Goal: Information Seeking & Learning: Understand process/instructions

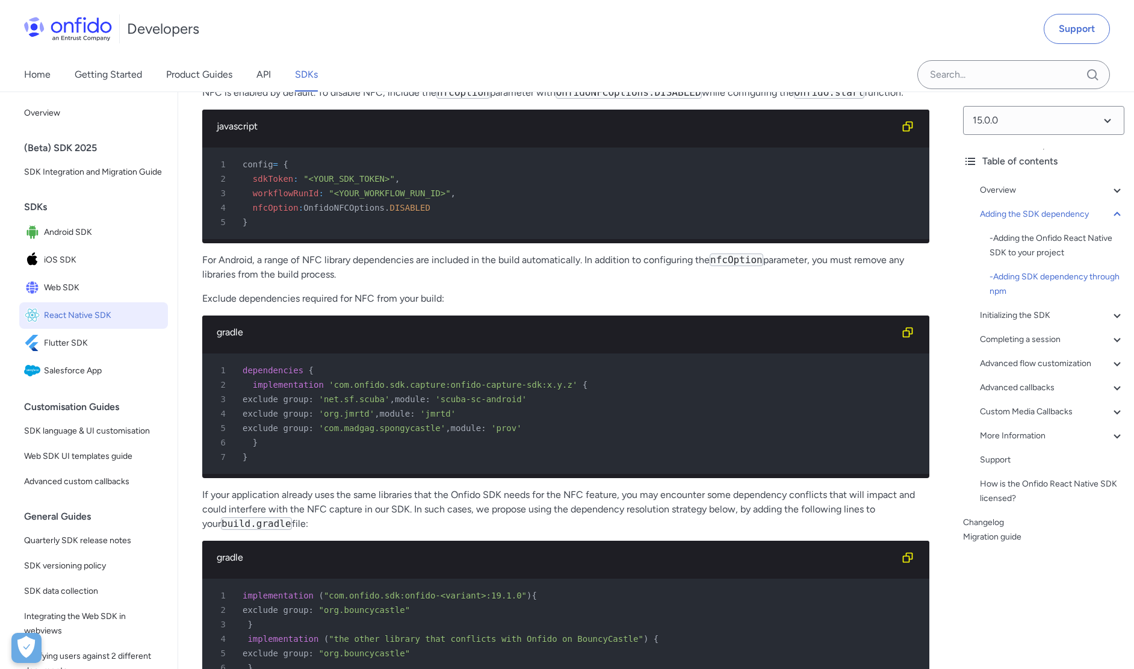
scroll to position [3584, 0]
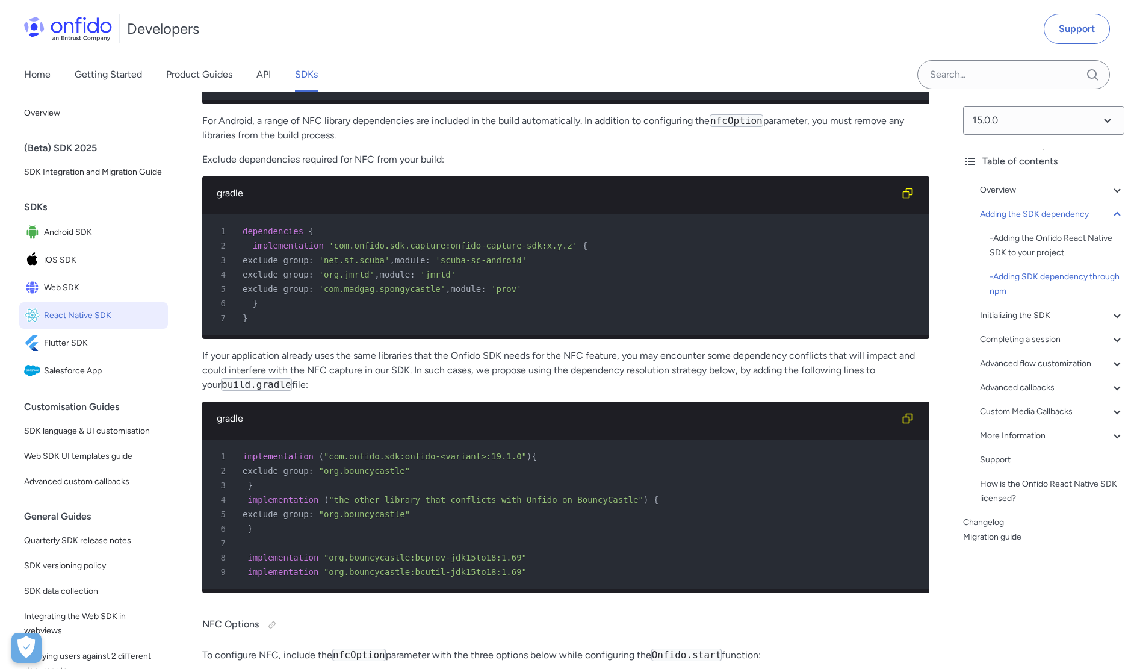
click at [356, 200] on div "gradle" at bounding box center [556, 193] width 679 height 14
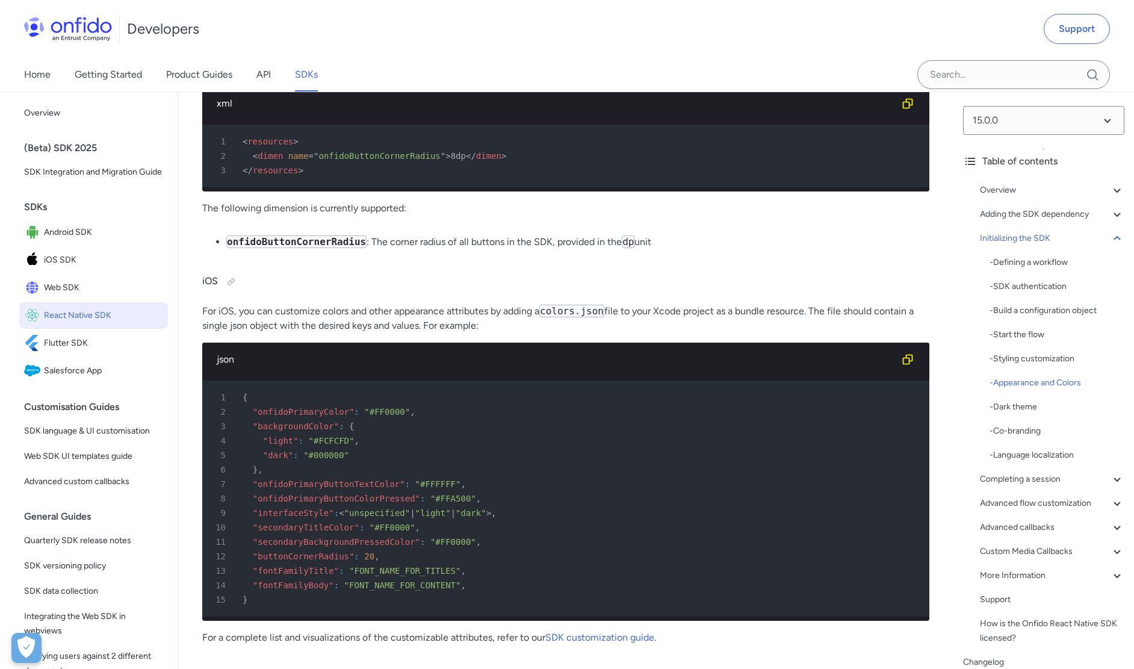
scroll to position [4673, 0]
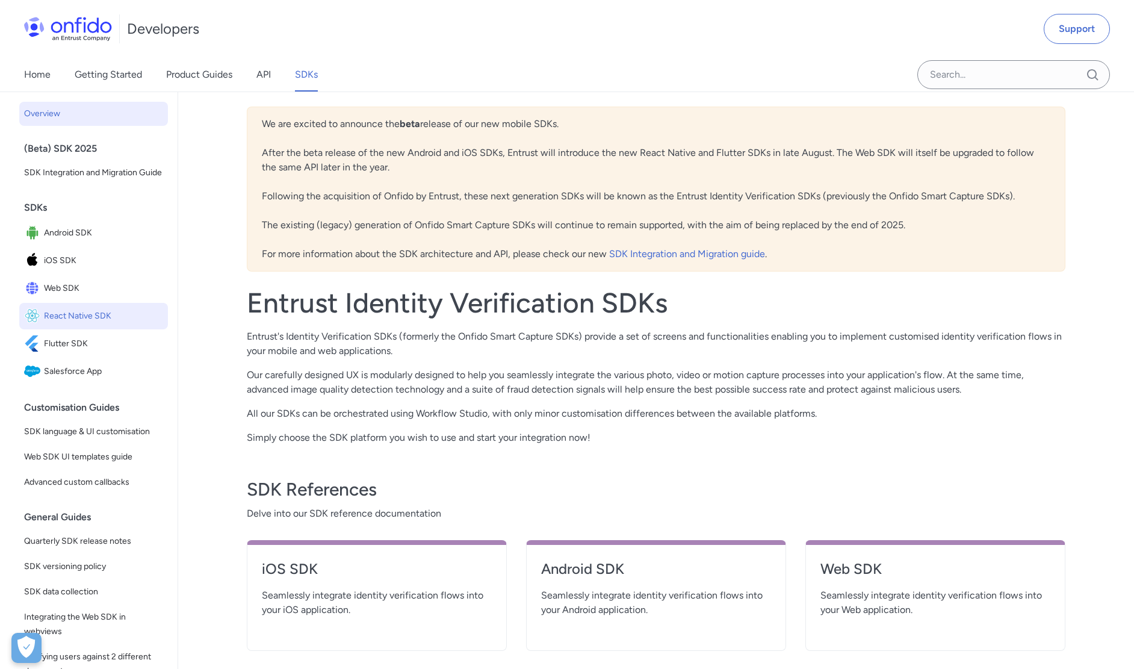
click at [82, 320] on link "React Native SDK" at bounding box center [93, 316] width 149 height 26
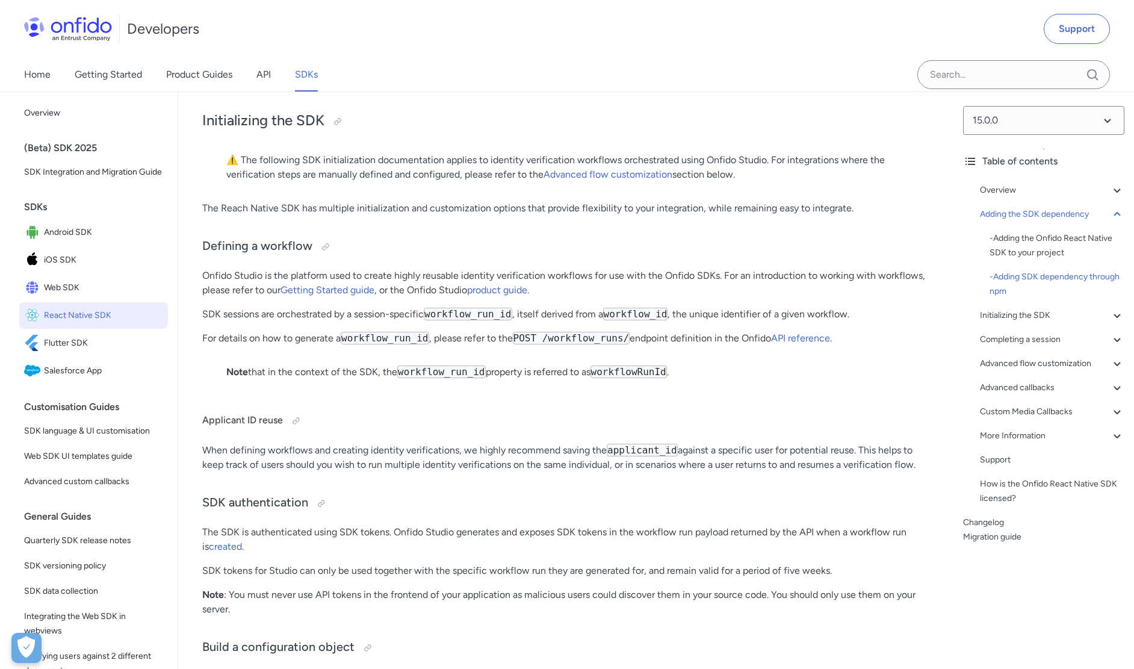
scroll to position [4222, 0]
click at [375, 179] on p "⚠️ The following SDK initialization documentation applies to identity verificat…" at bounding box center [565, 164] width 679 height 29
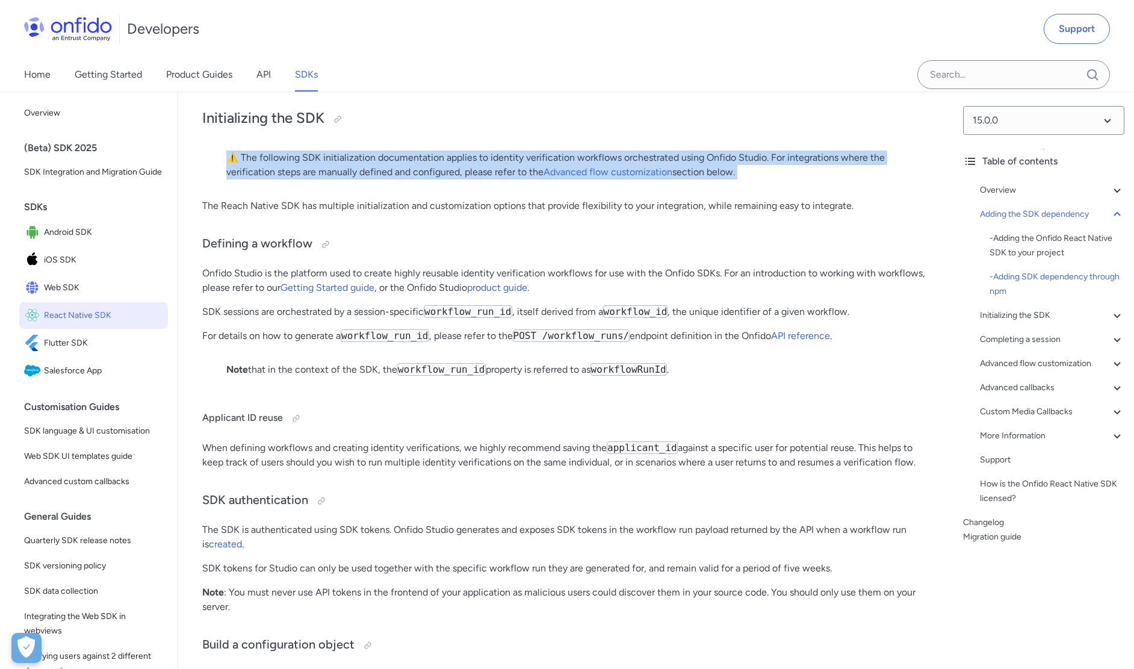
click at [375, 179] on p "⚠️ The following SDK initialization documentation applies to identity verificat…" at bounding box center [565, 164] width 679 height 29
click at [380, 179] on p "⚠️ The following SDK initialization documentation applies to identity verificat…" at bounding box center [565, 164] width 679 height 29
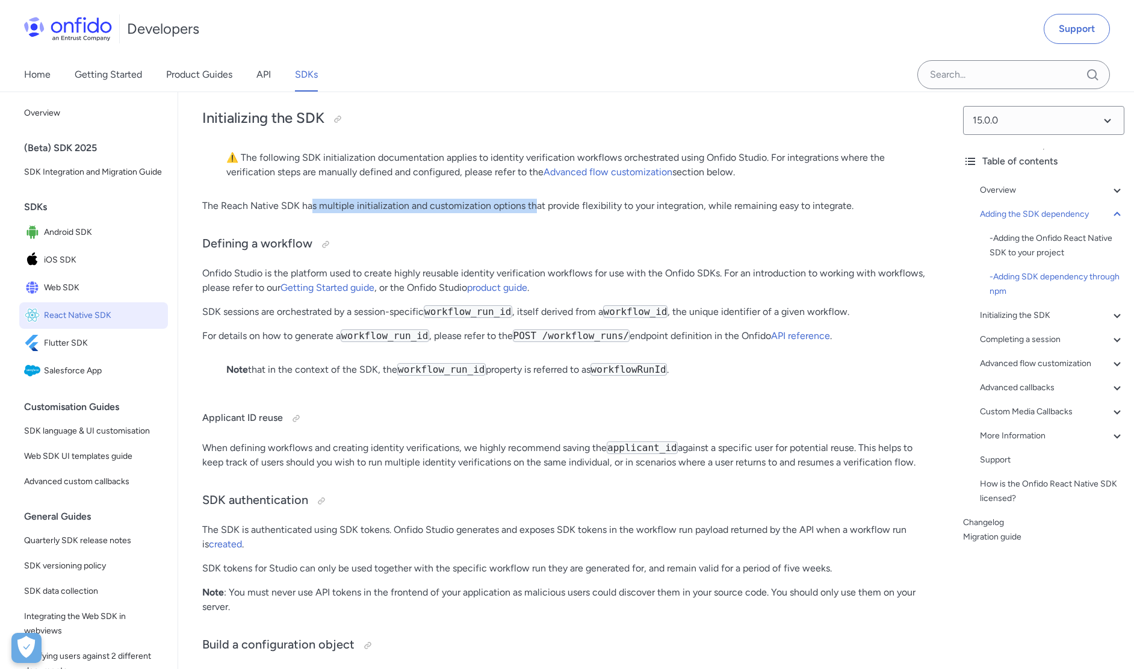
drag, startPoint x: 313, startPoint y: 340, endPoint x: 533, endPoint y: 341, distance: 220.2
click at [533, 213] on p "The Reach Native SDK has multiple initialization and customization options that…" at bounding box center [565, 206] width 727 height 14
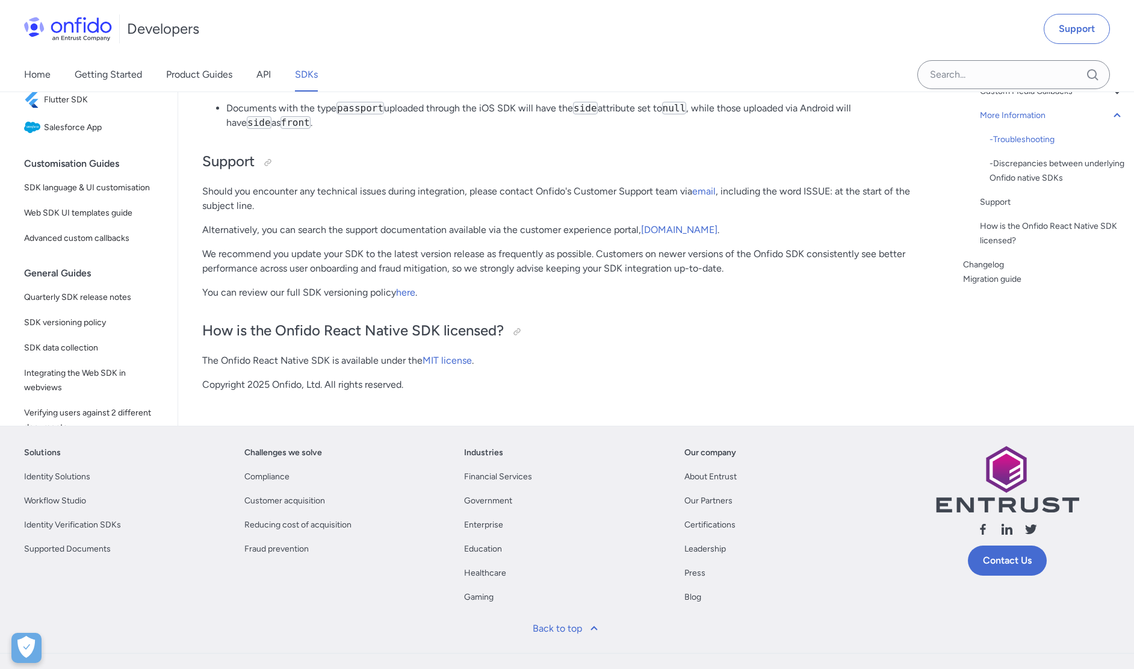
scroll to position [13586, 0]
click at [659, 131] on li "Documents with the type passport uploaded through the iOS SDK will have the sid…" at bounding box center [577, 116] width 703 height 29
click at [585, 214] on p "Should you encounter any technical issues during integration, please contact On…" at bounding box center [565, 199] width 727 height 29
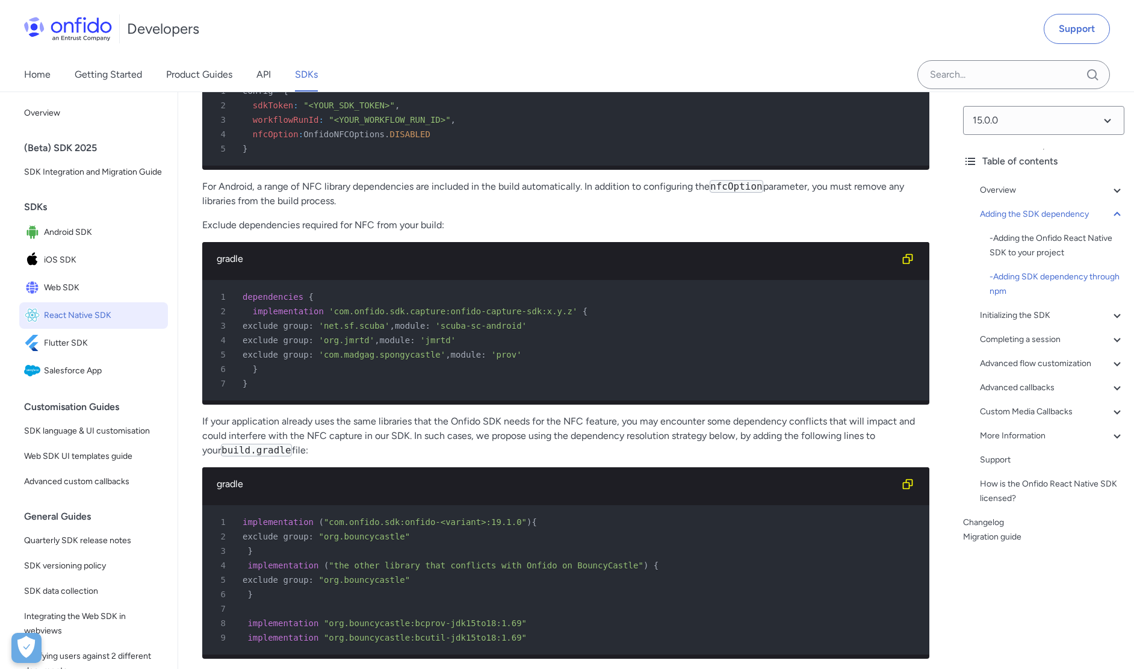
scroll to position [3373, 0]
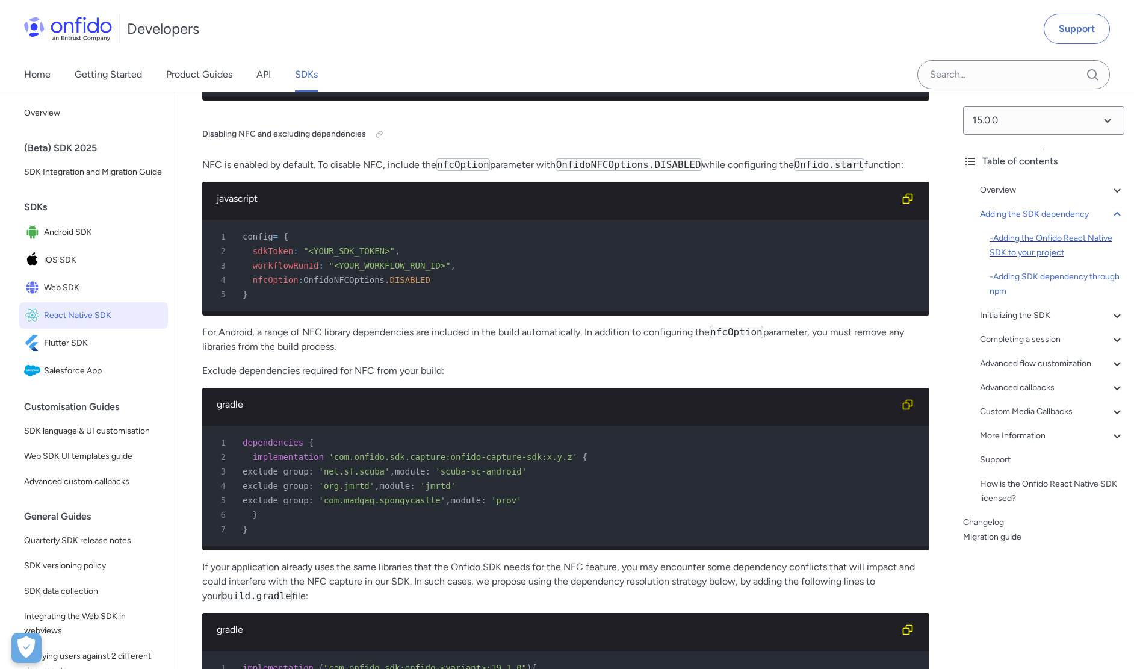
click at [1040, 241] on div "- Adding the Onfido React Native SDK to your project" at bounding box center [1056, 245] width 135 height 29
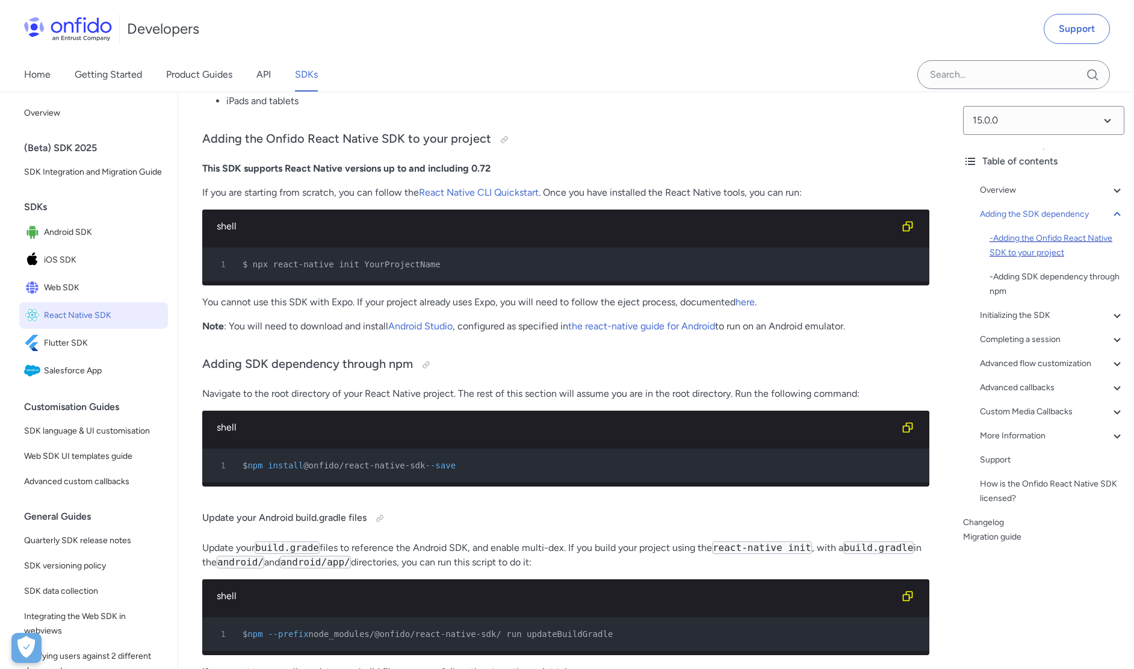
click at [1040, 241] on div "- Adding the Onfido React Native SDK to your project" at bounding box center [1056, 245] width 135 height 29
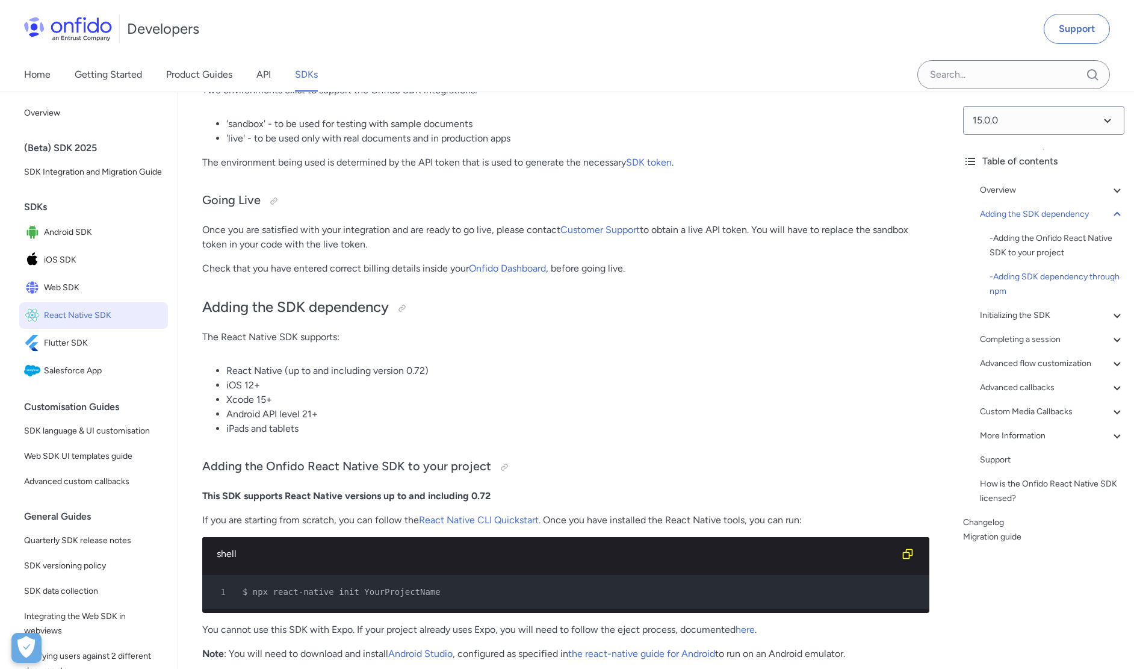
scroll to position [0, 0]
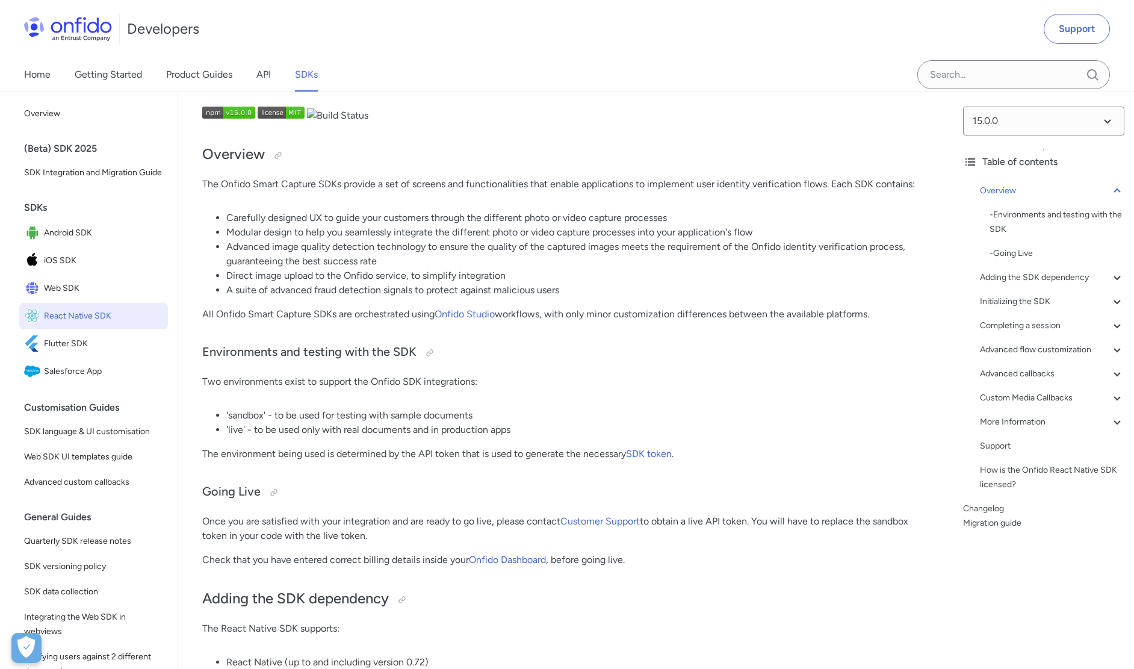
click at [505, 460] on p "The environment being used is determined by the API token that is used to gener…" at bounding box center [565, 453] width 727 height 14
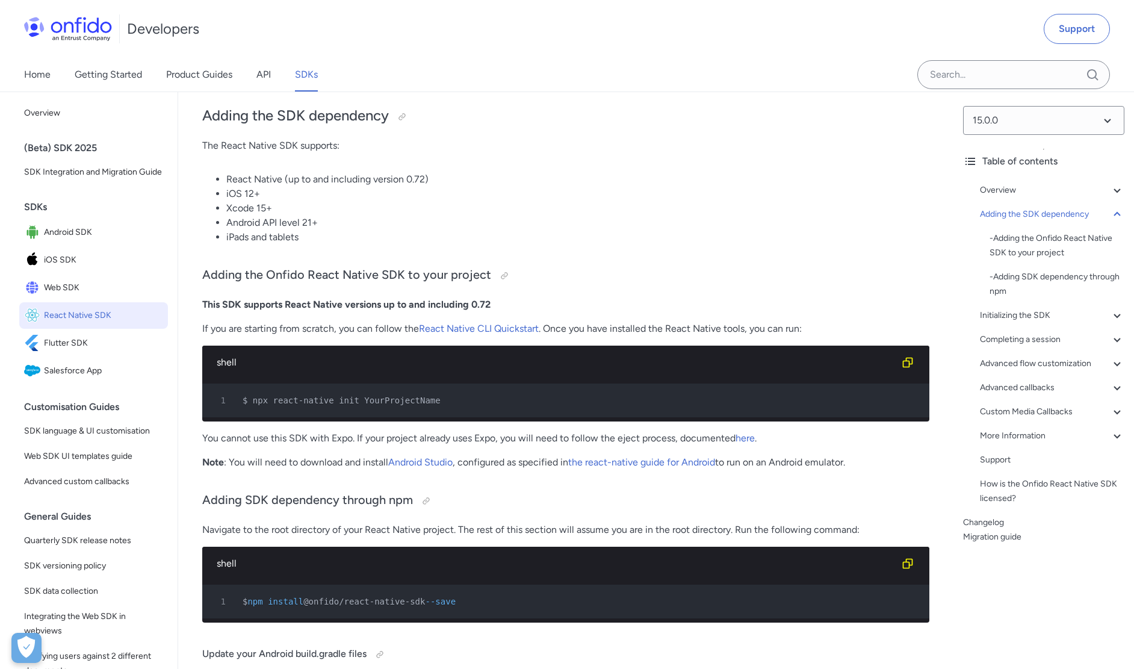
scroll to position [484, 0]
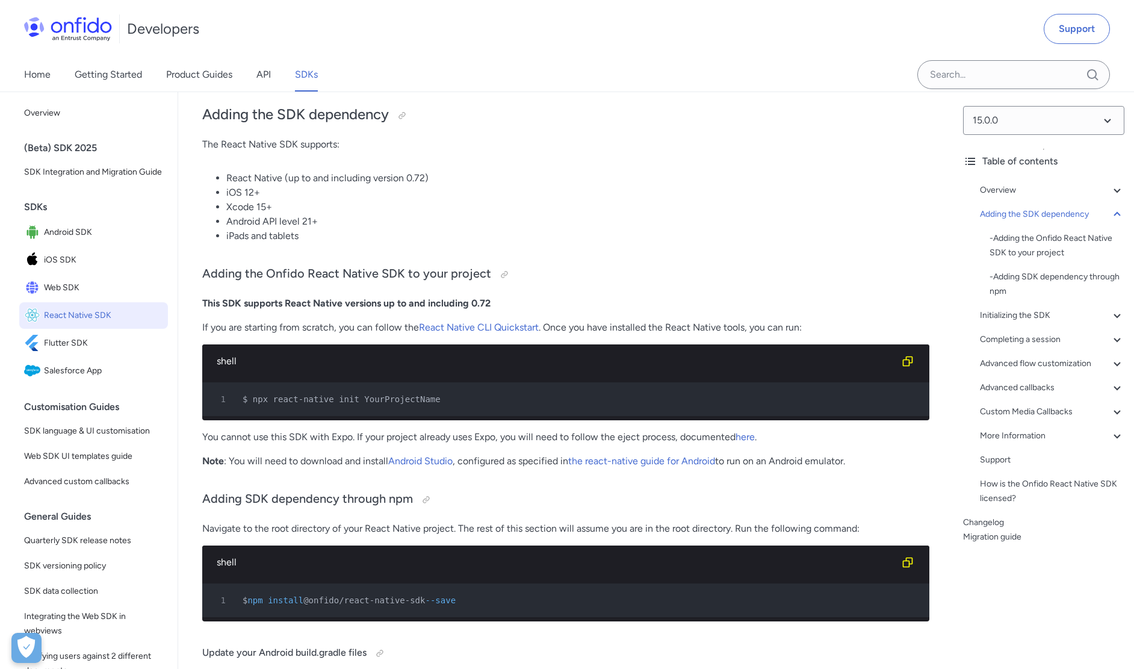
drag, startPoint x: 315, startPoint y: 610, endPoint x: 438, endPoint y: 610, distance: 123.4
click at [425, 605] on span "@onfido/react-native-sdk" at bounding box center [364, 600] width 122 height 10
copy span "@onfido/react-native-sdk"
click at [546, 406] on div "1 $ npx react-native init YourProjectName" at bounding box center [559, 399] width 705 height 14
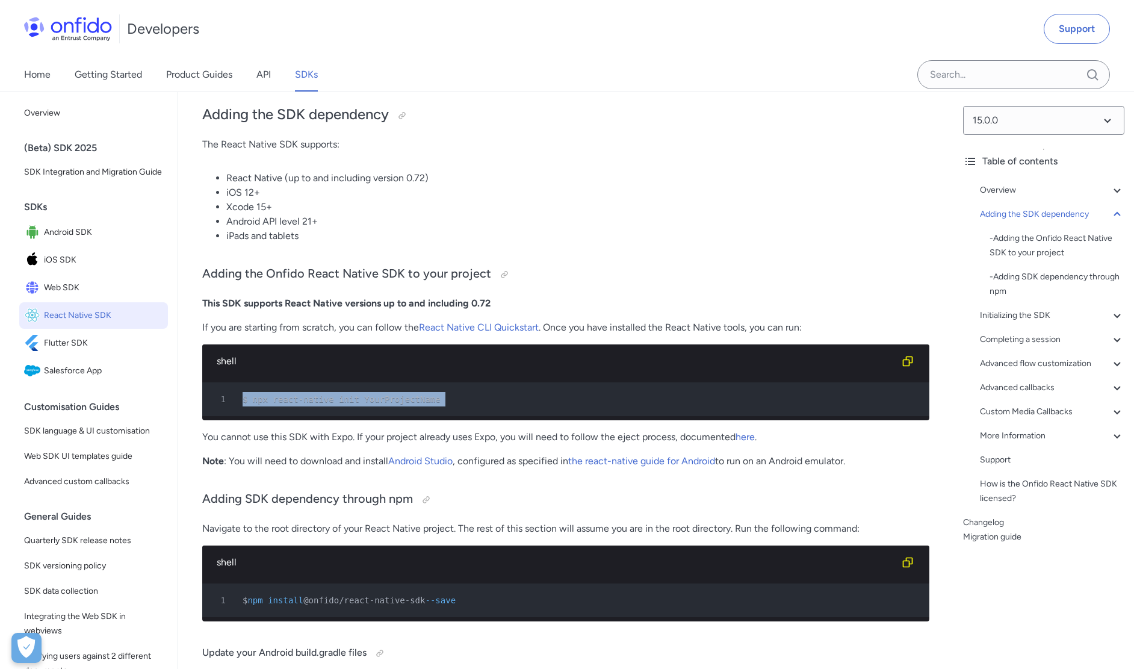
click at [546, 406] on div "1 $ npx react-native init YourProjectName" at bounding box center [559, 399] width 705 height 14
click at [440, 398] on div "1 $ npx react-native init YourProjectName" at bounding box center [559, 399] width 705 height 14
click at [434, 404] on div "1 $ npx react-native init YourProjectName" at bounding box center [559, 399] width 705 height 14
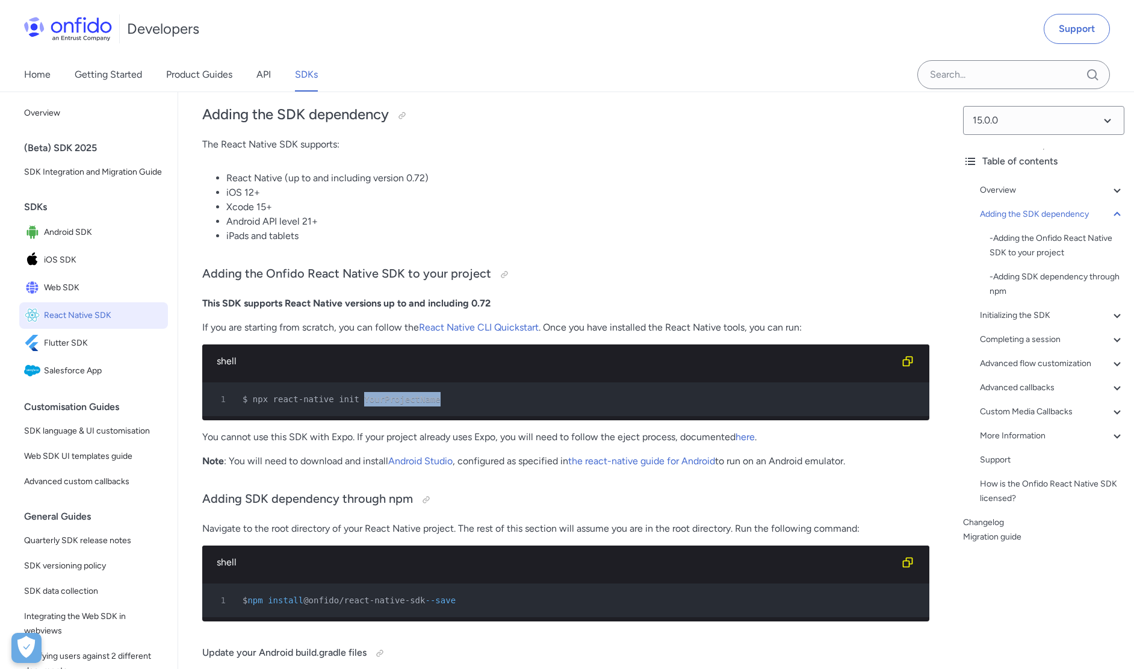
click at [434, 404] on div "1 $ npx react-native init YourProjectName" at bounding box center [559, 399] width 705 height 14
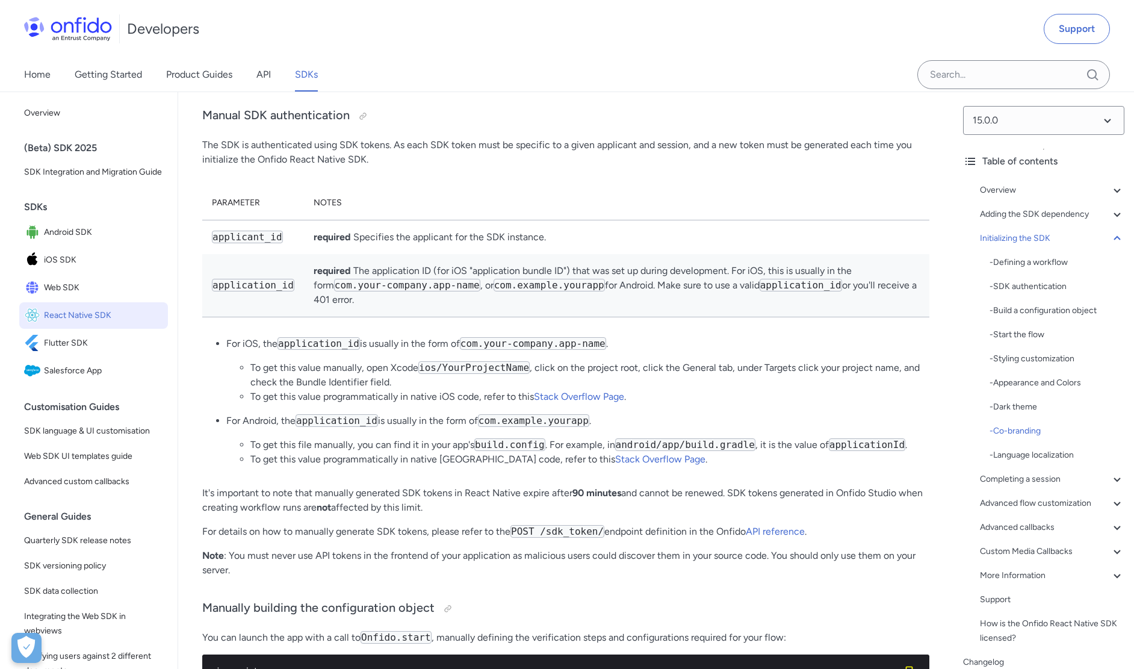
scroll to position [8714, 0]
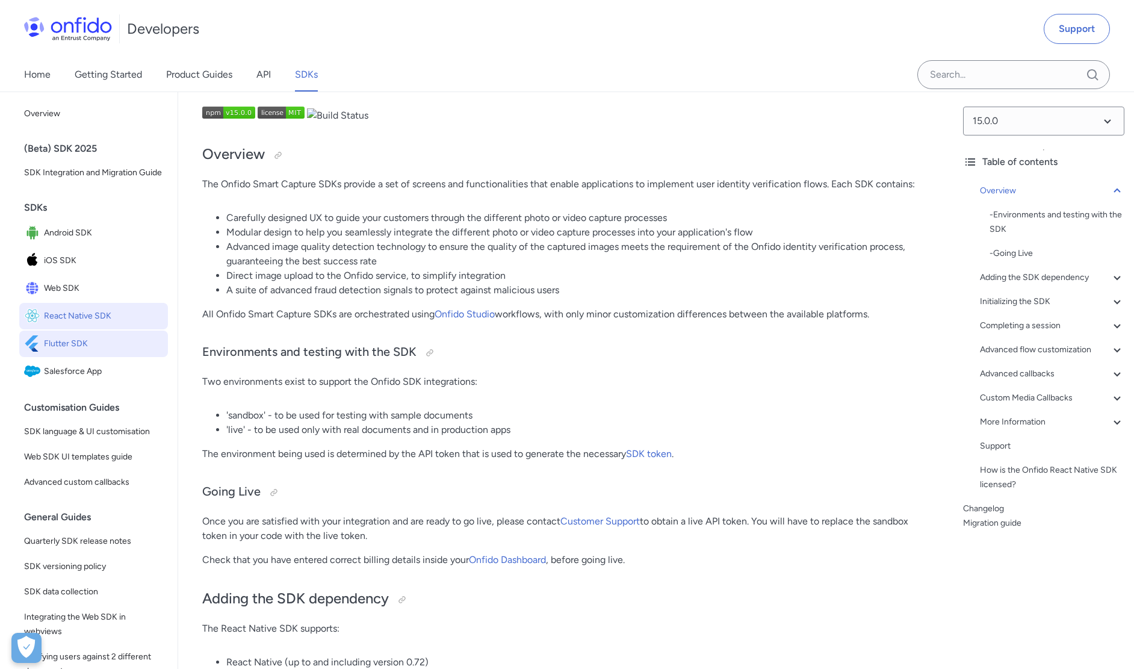
click at [114, 351] on span "Flutter SDK" at bounding box center [103, 343] width 119 height 17
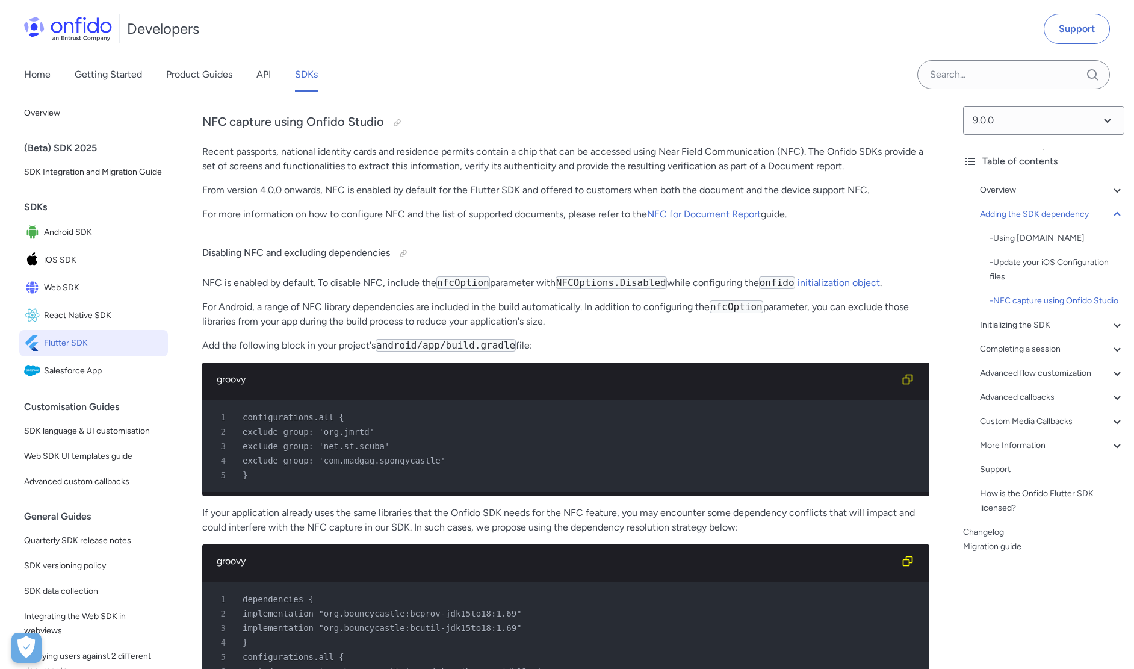
scroll to position [2603, 0]
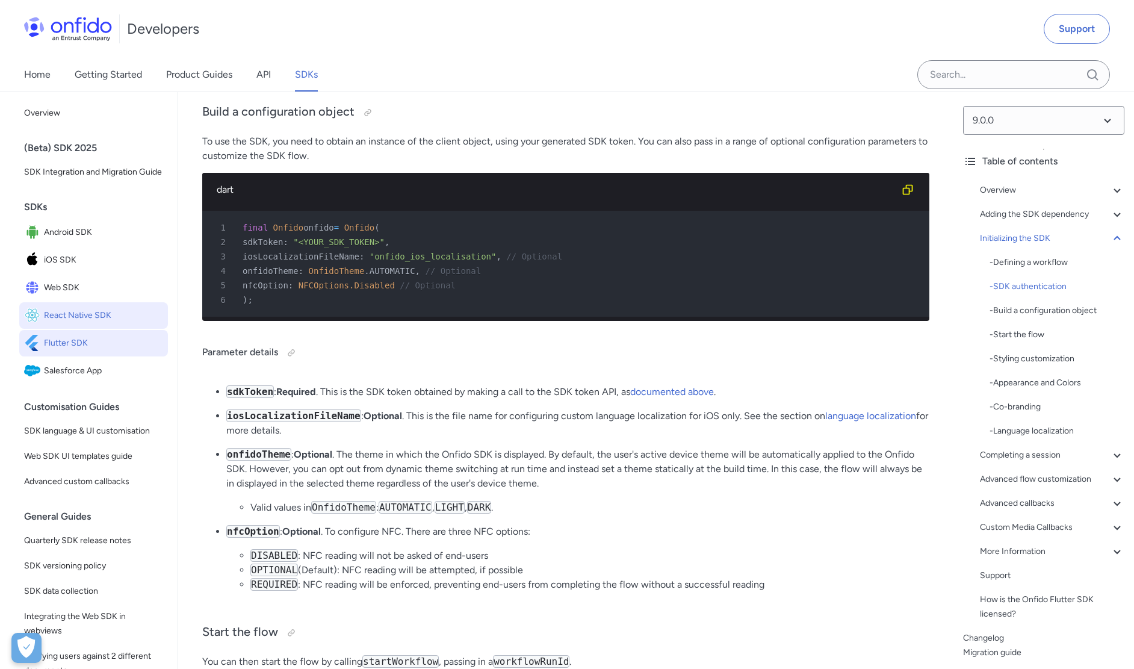
click at [111, 323] on span "React Native SDK" at bounding box center [103, 315] width 119 height 17
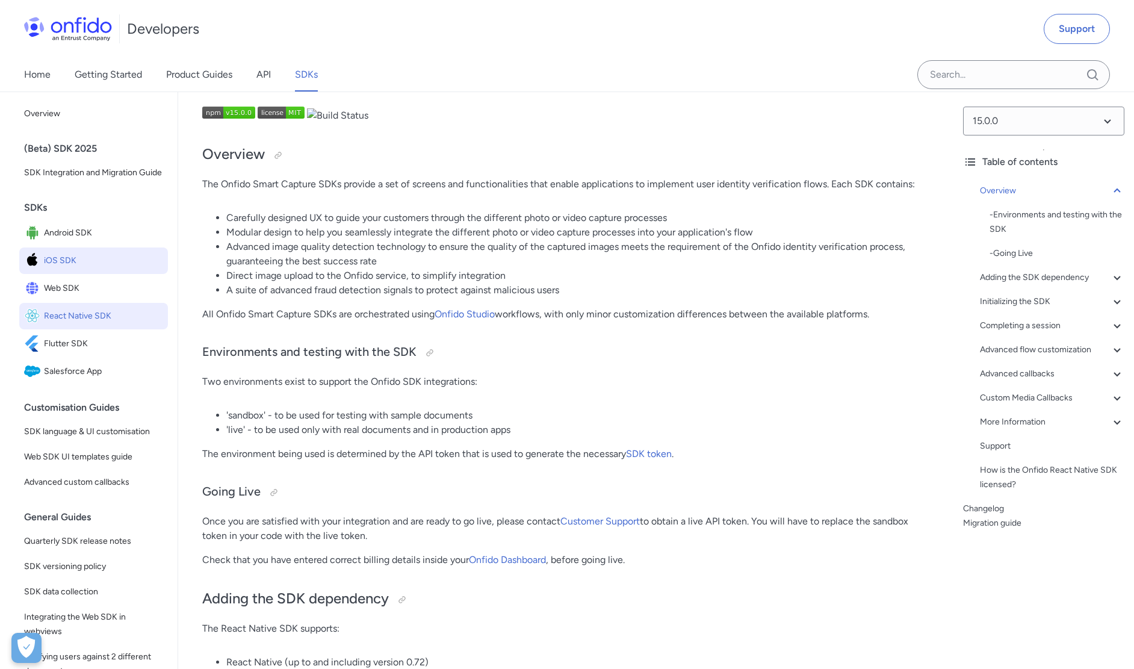
click at [120, 269] on span "iOS SDK" at bounding box center [103, 260] width 119 height 17
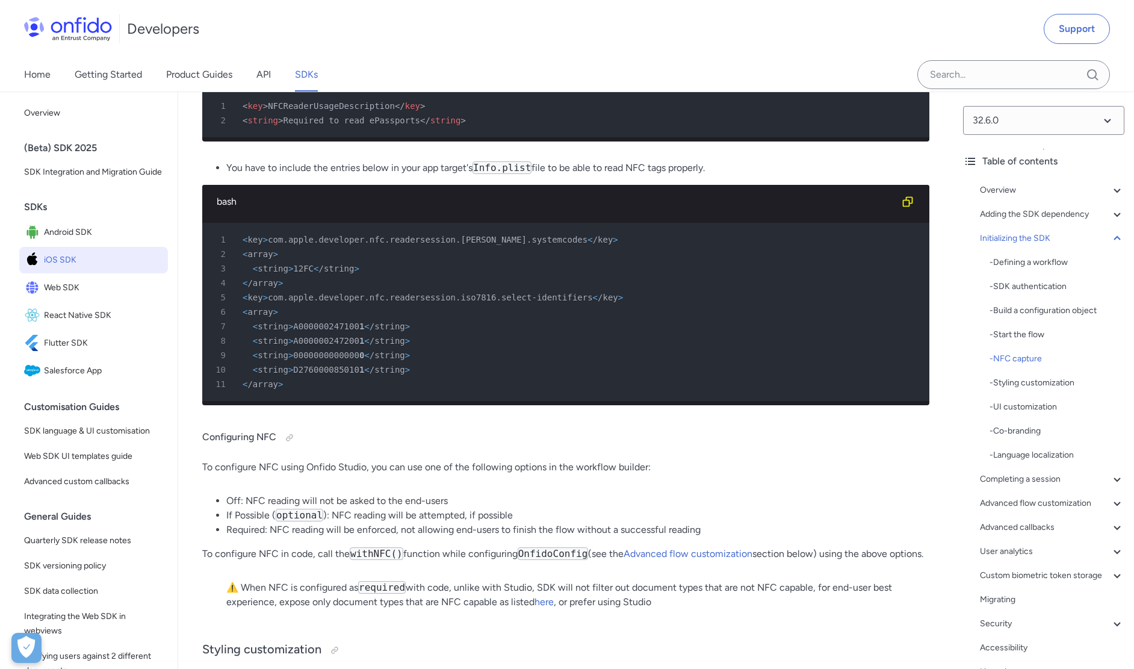
scroll to position [4145, 0]
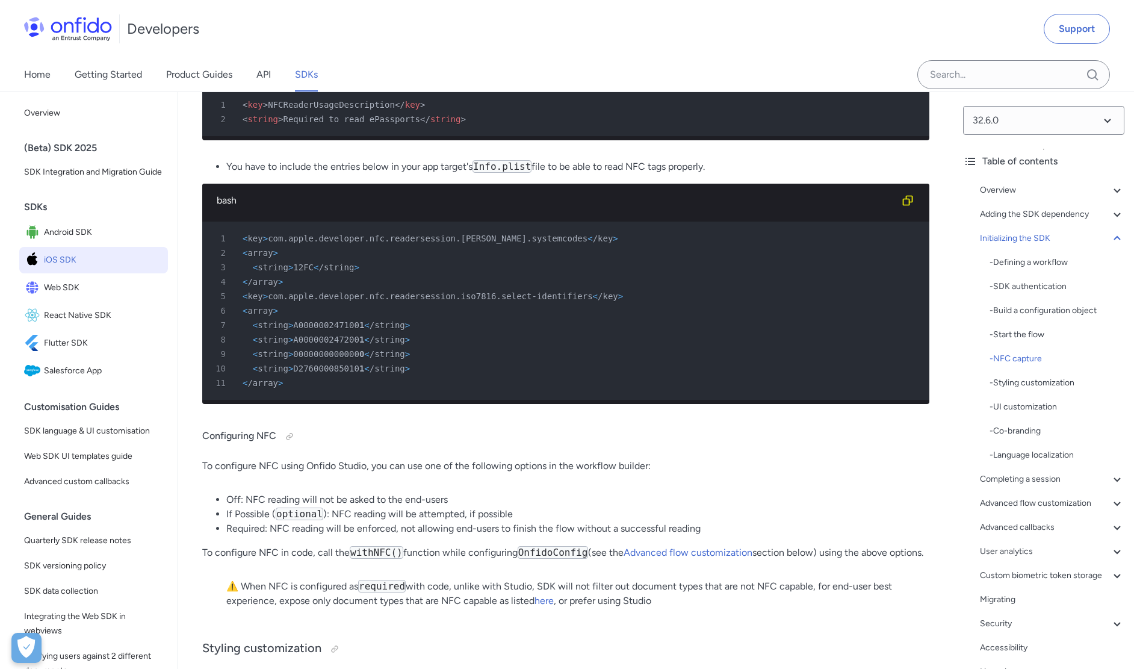
click at [505, 332] on div "7 < string > A000000247100 1 < /string >" at bounding box center [559, 325] width 705 height 14
click at [474, 347] on div "8 < string > A000000247200 1 < /string >" at bounding box center [559, 339] width 705 height 14
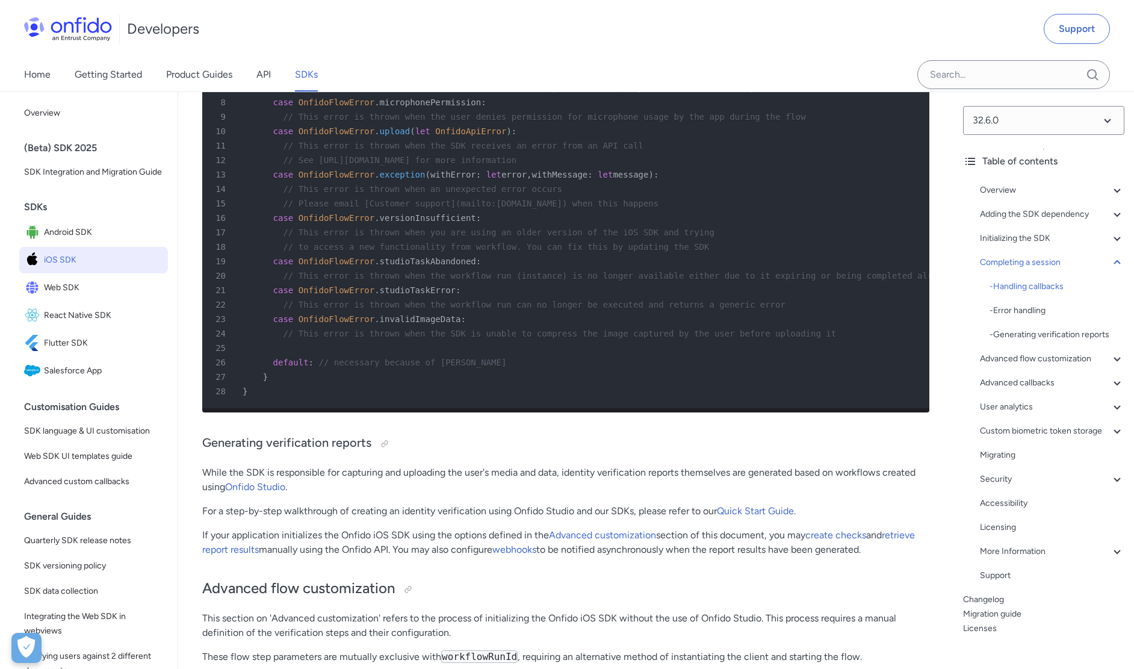
scroll to position [9554, 0]
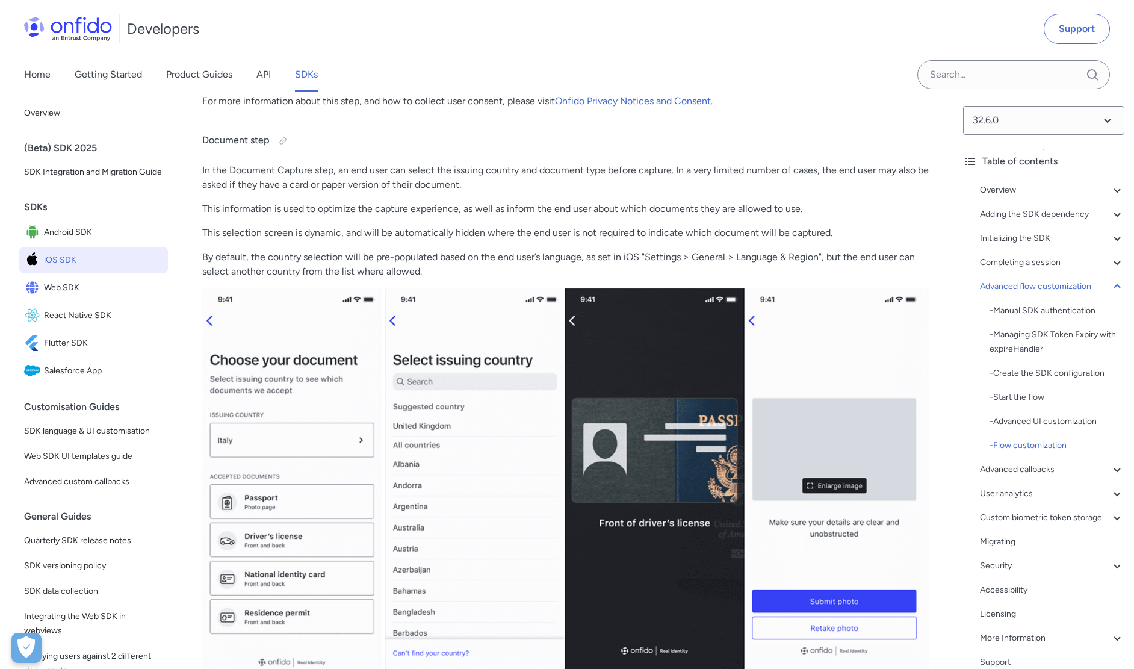
scroll to position [0, 0]
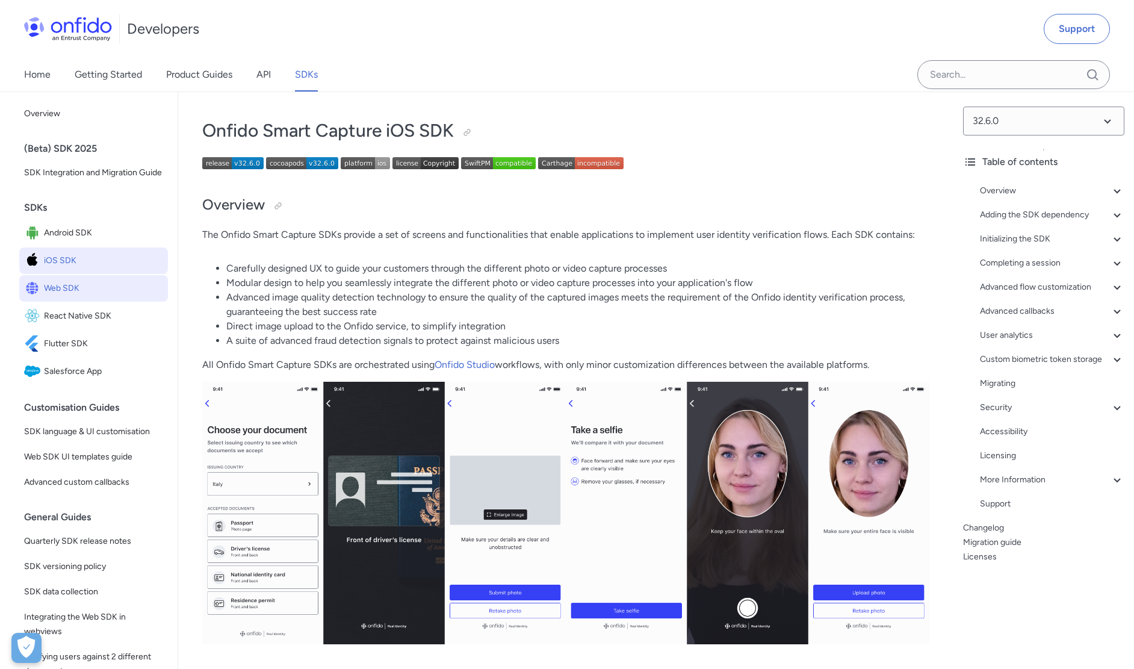
click at [70, 297] on span "Web SDK" at bounding box center [103, 288] width 119 height 17
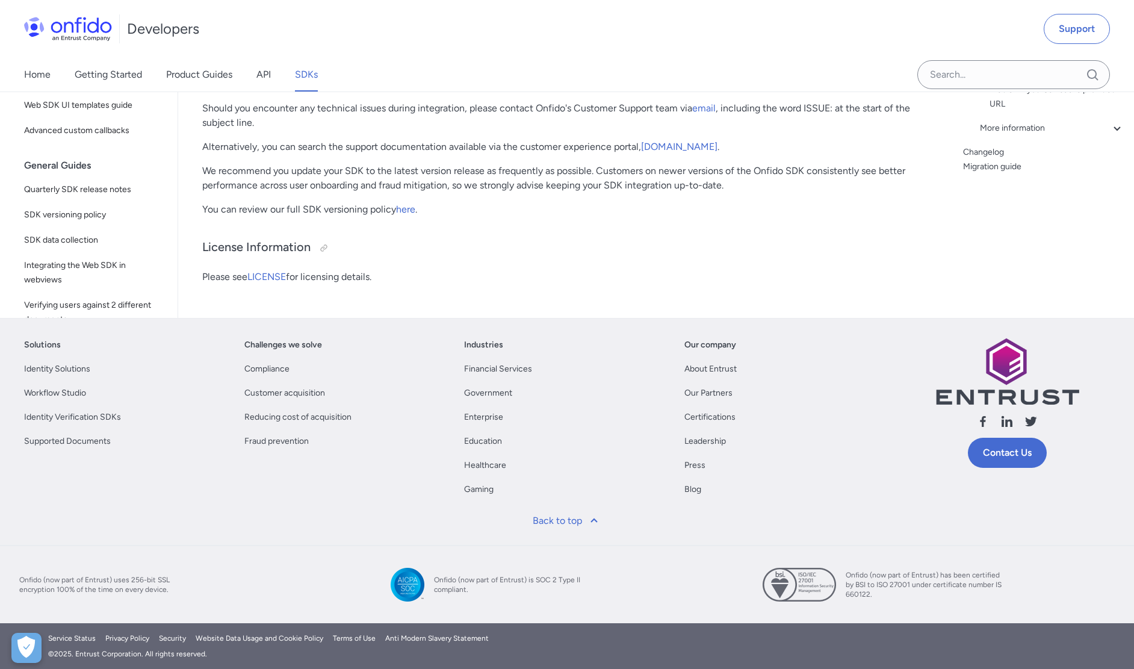
scroll to position [32837, 0]
